Goal: Task Accomplishment & Management: Manage account settings

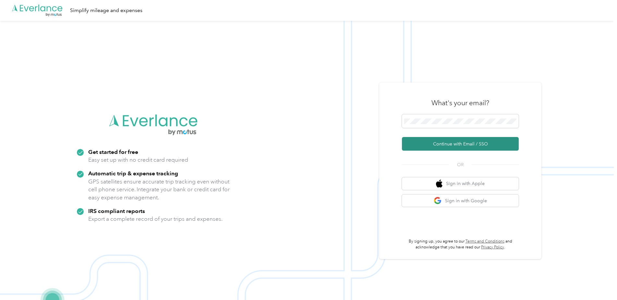
click at [459, 143] on button "Continue with Email / SSO" at bounding box center [460, 144] width 117 height 14
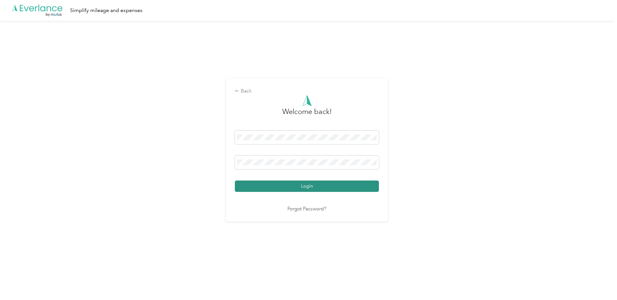
click at [334, 184] on button "Login" at bounding box center [307, 185] width 144 height 11
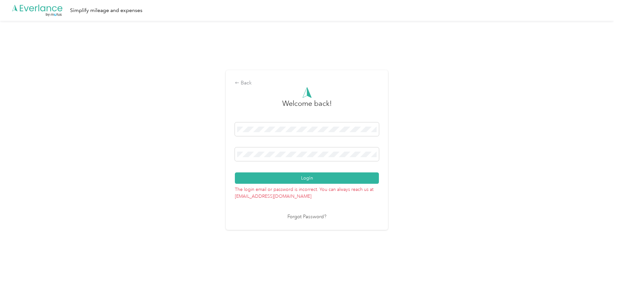
click at [308, 216] on link "Forgot Password?" at bounding box center [306, 216] width 39 height 7
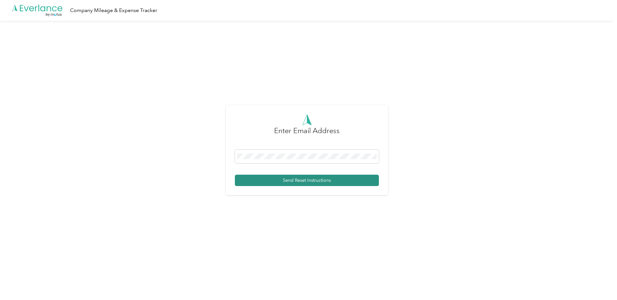
click at [295, 176] on button "Send Reset Instructions" at bounding box center [307, 179] width 144 height 11
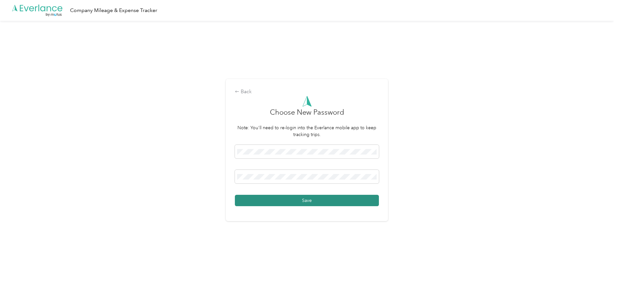
click at [303, 201] on button "Save" at bounding box center [307, 200] width 144 height 11
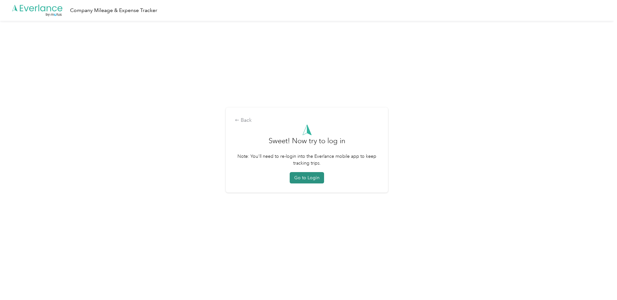
click at [310, 179] on button "Go to Login" at bounding box center [307, 177] width 34 height 11
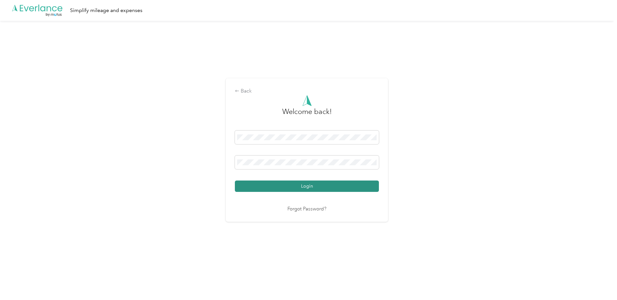
click at [307, 184] on button "Login" at bounding box center [307, 185] width 144 height 11
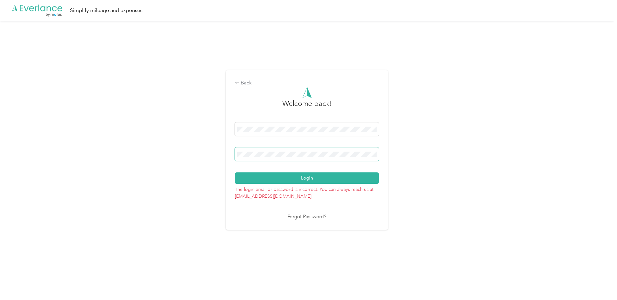
click at [197, 150] on div "Back Welcome back! Login The login email or password is incorrect. You can alwa…" at bounding box center [306, 153] width 613 height 264
click at [306, 179] on button "Login" at bounding box center [307, 177] width 144 height 11
click at [225, 160] on div "Back Welcome back! Login The login email or password is incorrect. You can alwa…" at bounding box center [306, 153] width 613 height 264
click at [305, 177] on button "Login" at bounding box center [307, 177] width 144 height 11
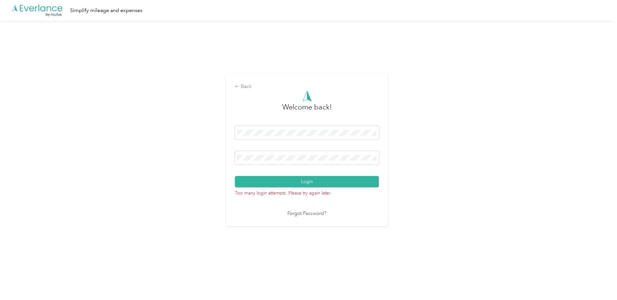
click at [314, 213] on link "Forgot Password?" at bounding box center [306, 213] width 39 height 7
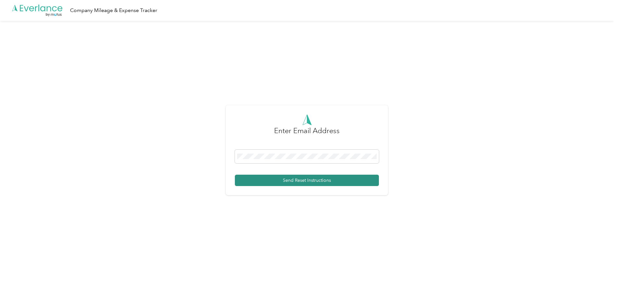
click at [304, 178] on button "Send Reset Instructions" at bounding box center [307, 179] width 144 height 11
click at [298, 179] on button "Send Reset Instructions" at bounding box center [307, 179] width 144 height 11
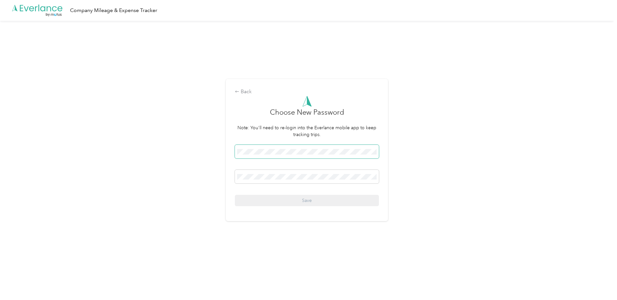
click at [242, 148] on span at bounding box center [307, 152] width 144 height 14
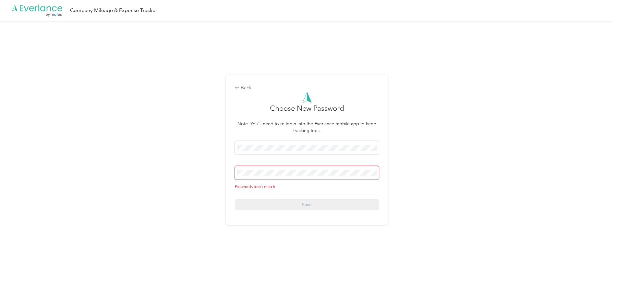
click at [235, 173] on div "Back Choose New Password Note: You'll need to re-login into the Everlance mobil…" at bounding box center [307, 150] width 162 height 150
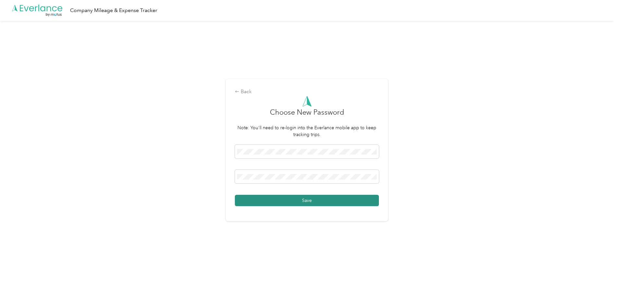
click at [304, 202] on button "Save" at bounding box center [307, 200] width 144 height 11
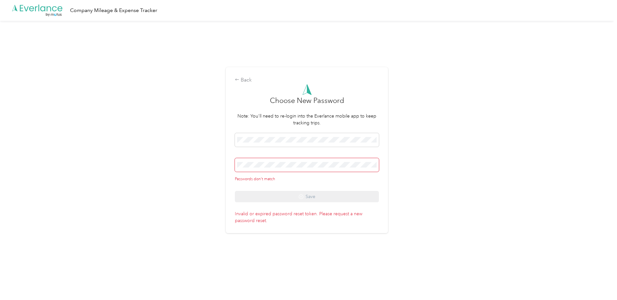
drag, startPoint x: 285, startPoint y: 133, endPoint x: 199, endPoint y: 137, distance: 86.0
click at [199, 137] on div "Back Choose New Password Note: You'll need to re-login into the Everlance mobil…" at bounding box center [306, 153] width 613 height 264
click at [219, 138] on div "Back Choose New Password Note: You'll need to re-login into the Everlance mobil…" at bounding box center [306, 153] width 613 height 264
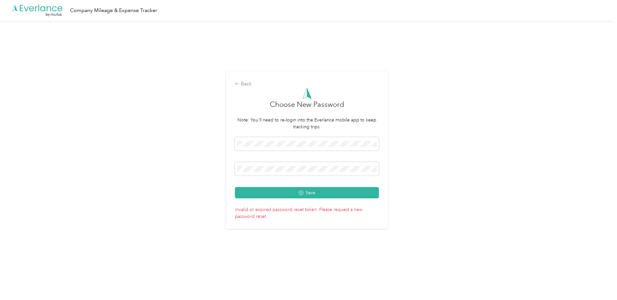
click at [279, 159] on div "Save" at bounding box center [307, 167] width 144 height 61
click at [279, 165] on span at bounding box center [307, 169] width 144 height 14
click at [306, 191] on button "Save" at bounding box center [307, 192] width 144 height 11
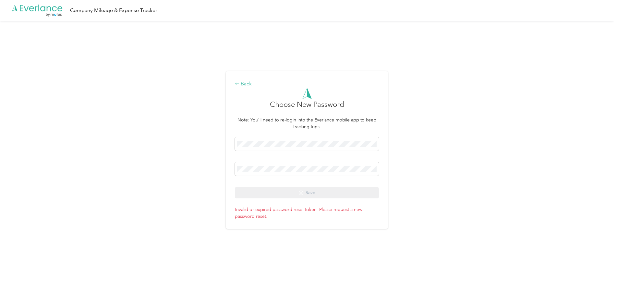
click at [246, 86] on div "Back" at bounding box center [307, 84] width 144 height 8
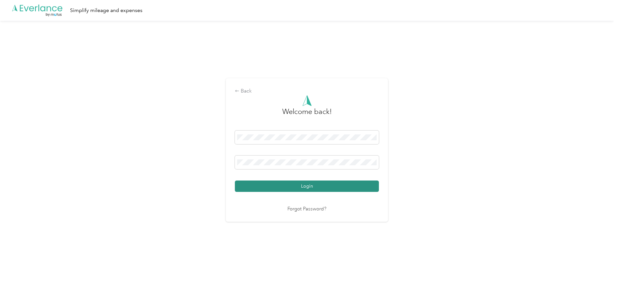
click at [305, 186] on button "Login" at bounding box center [307, 185] width 144 height 11
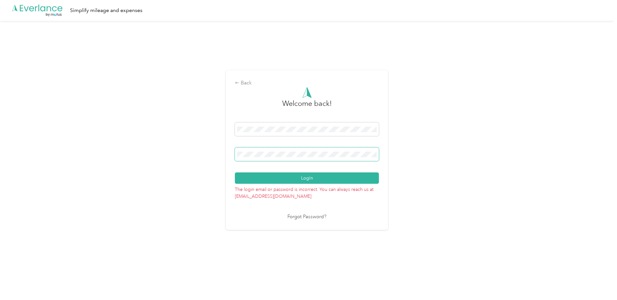
click at [208, 155] on div "Back Welcome back! Login The login email or password is incorrect. You can alwa…" at bounding box center [306, 153] width 613 height 264
click at [307, 180] on button "Login" at bounding box center [307, 177] width 144 height 11
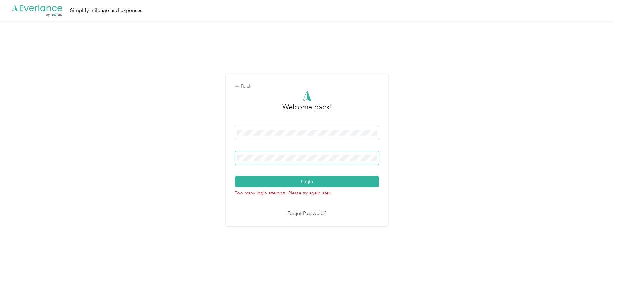
click at [185, 156] on div "Back Welcome back! Login Too many login attempts. Please try again later. Forgo…" at bounding box center [306, 153] width 613 height 264
click at [249, 85] on div "Back" at bounding box center [307, 87] width 144 height 8
